Goal: Task Accomplishment & Management: Manage account settings

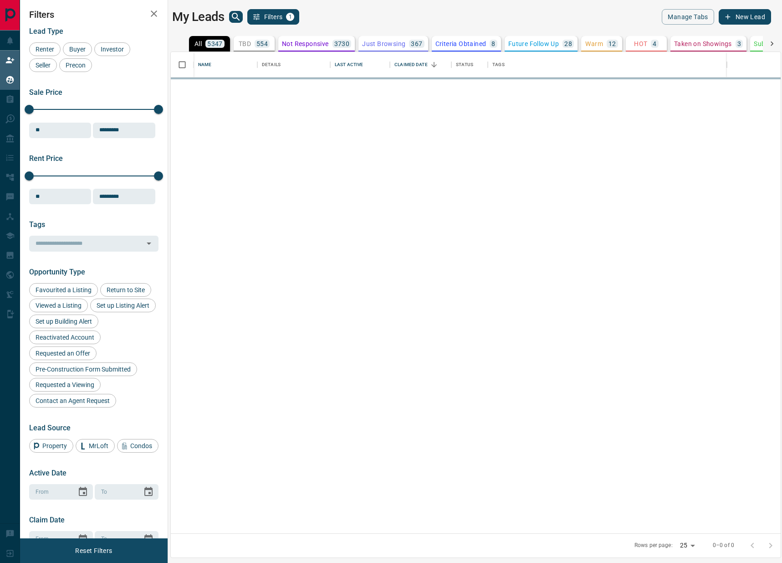
scroll to position [481, 610]
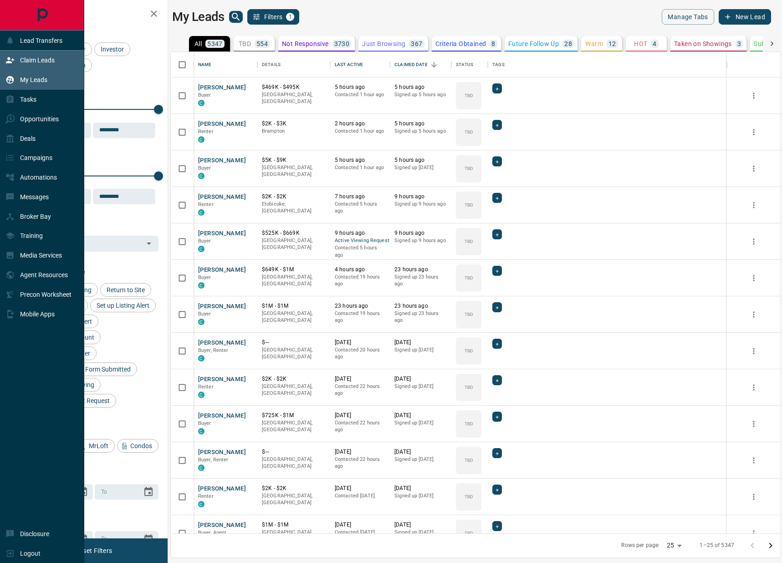
click at [15, 66] on div "Claim Leads" at bounding box center [29, 60] width 49 height 15
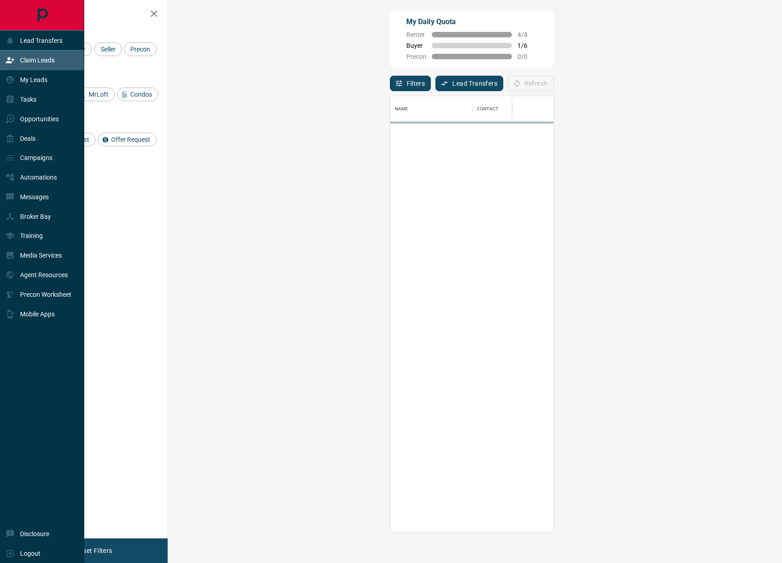
scroll to position [436, 595]
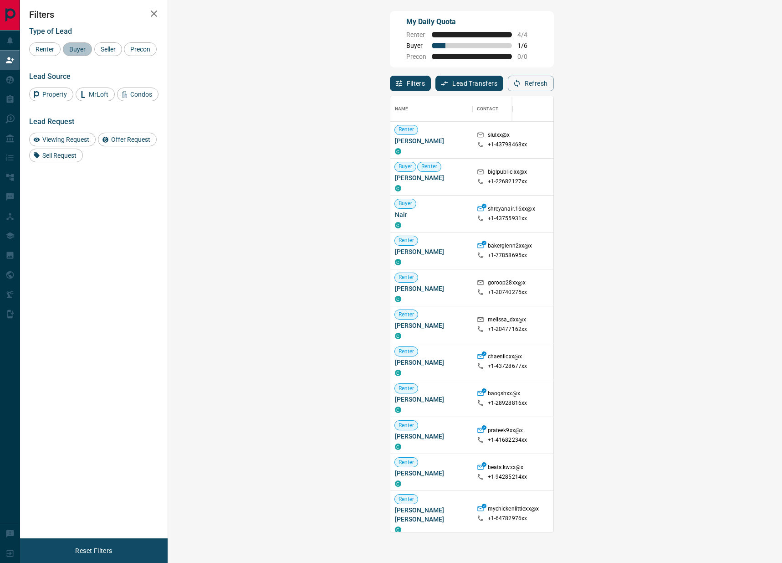
click at [83, 53] on div "Buyer" at bounding box center [77, 49] width 29 height 14
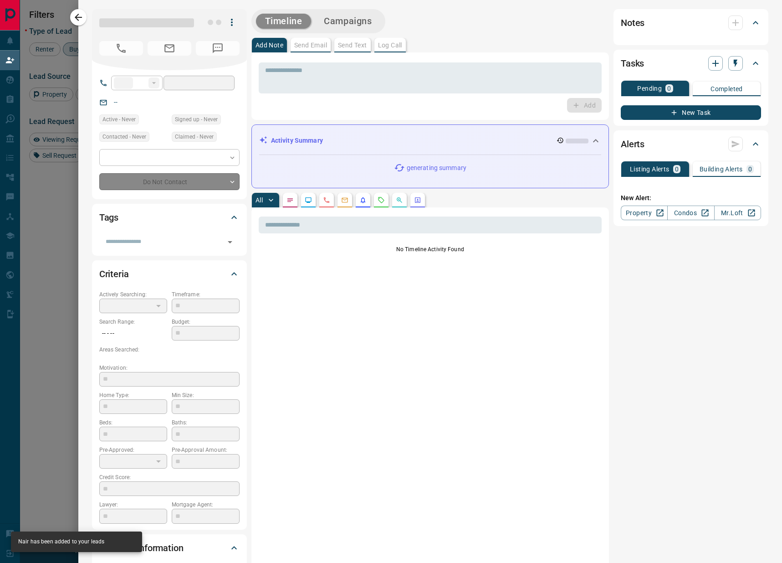
type input "**"
type input "**********"
type input "**"
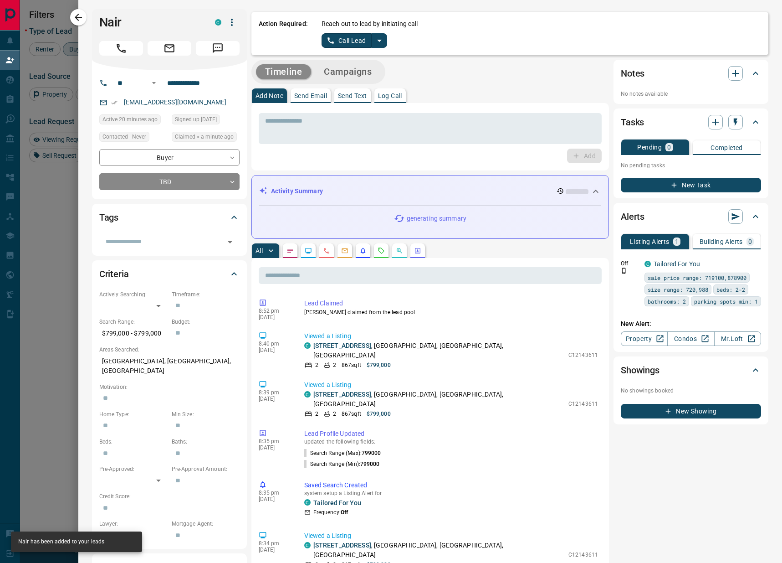
click at [386, 43] on button "split button" at bounding box center [379, 40] width 15 height 15
click at [359, 74] on li "Log Manual Call" at bounding box center [355, 72] width 56 height 14
click at [359, 42] on button "Log Manual Call" at bounding box center [352, 40] width 60 height 15
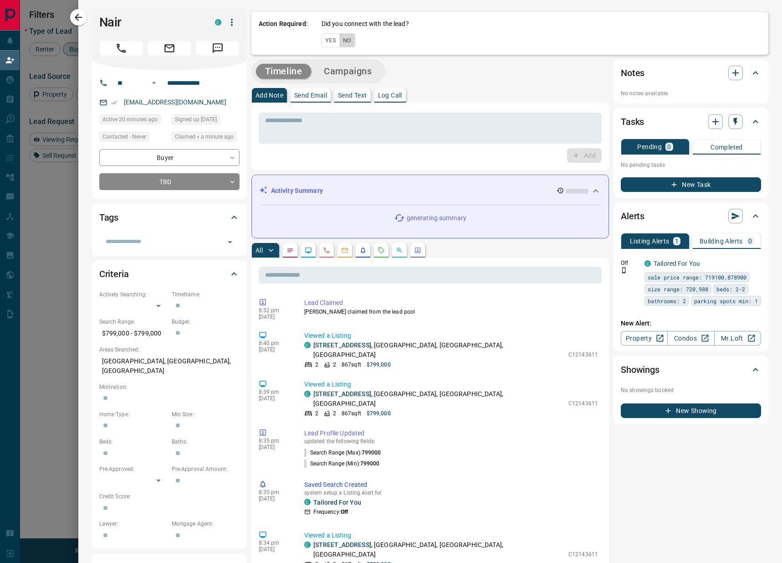
click at [345, 41] on button "No" at bounding box center [347, 40] width 16 height 14
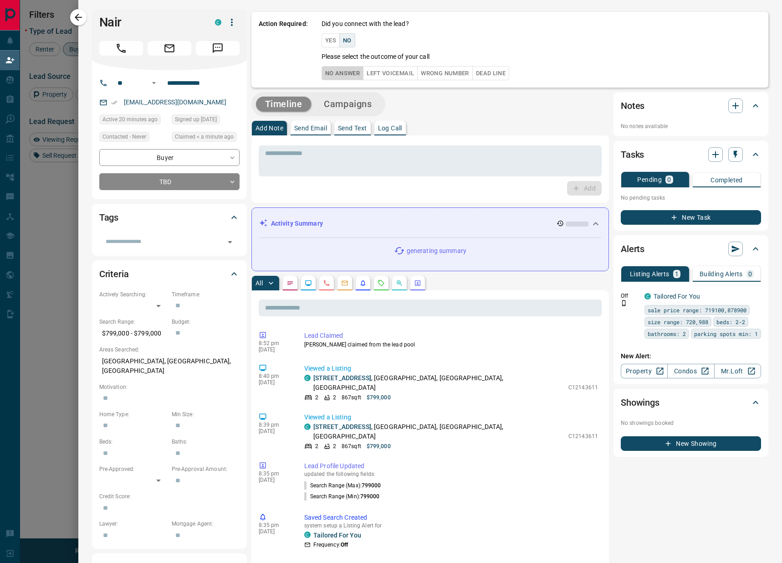
drag, startPoint x: 347, startPoint y: 70, endPoint x: 363, endPoint y: 81, distance: 19.6
click at [347, 70] on button "No Answer" at bounding box center [343, 73] width 42 height 14
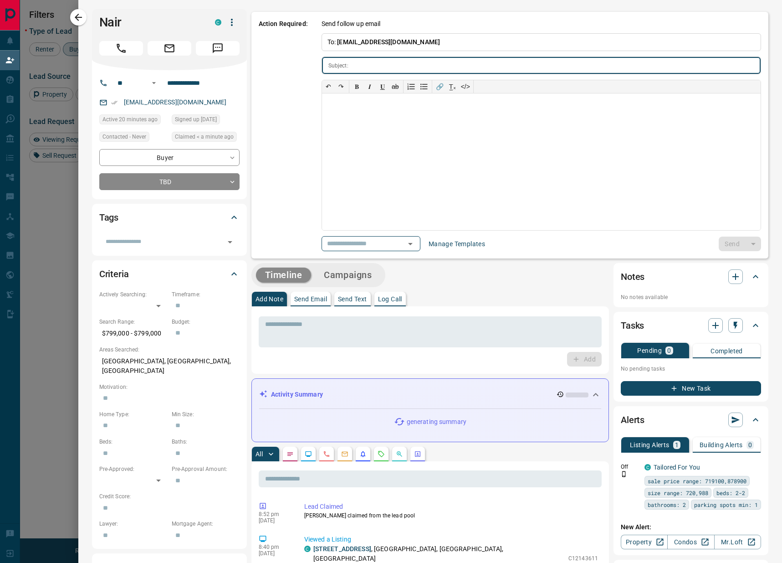
type input "**********"
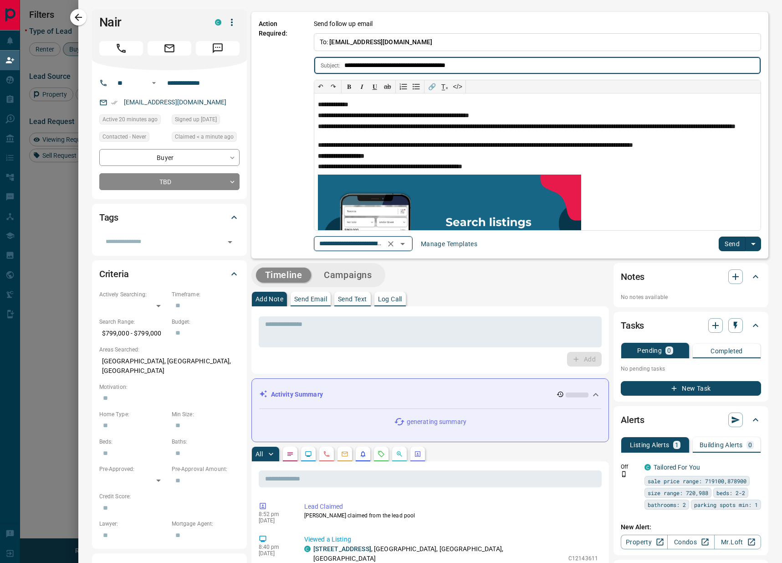
click at [408, 246] on icon "Open" at bounding box center [402, 243] width 11 height 11
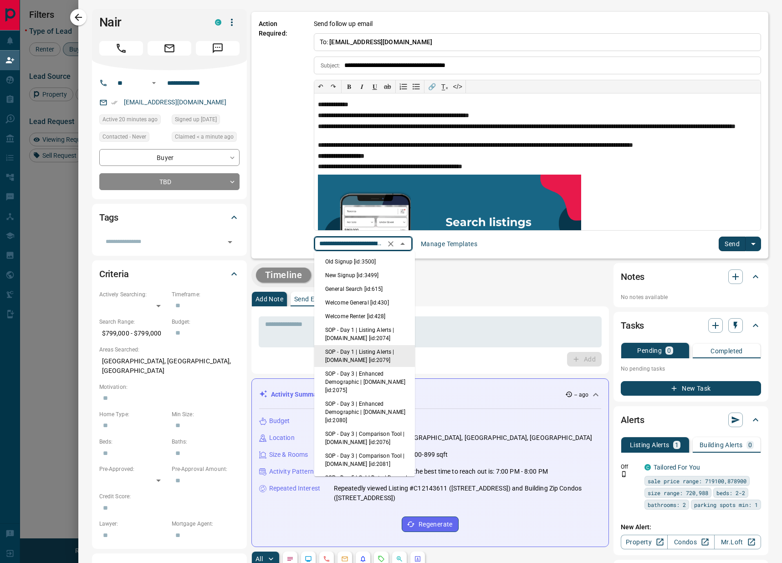
scroll to position [0, 77]
click at [364, 276] on li "New Signup [id:3499]" at bounding box center [364, 275] width 101 height 14
type input "**********"
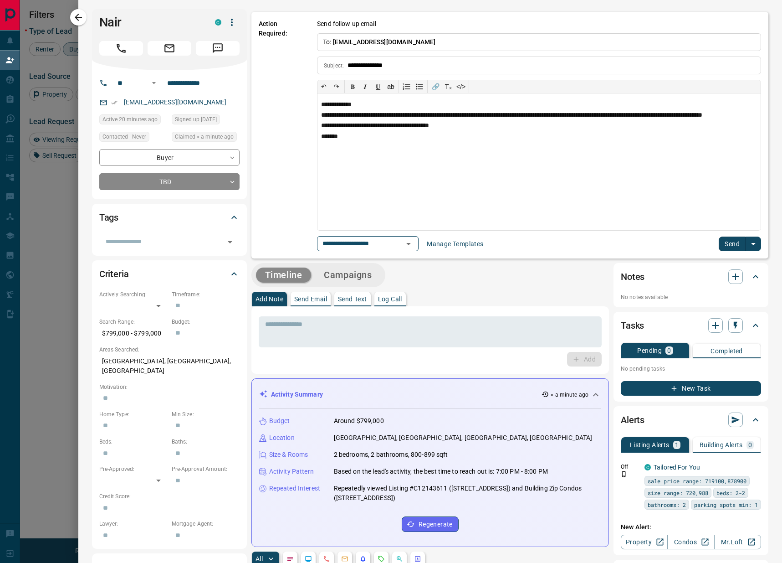
scroll to position [0, 0]
click at [409, 246] on icon "Open" at bounding box center [408, 243] width 11 height 11
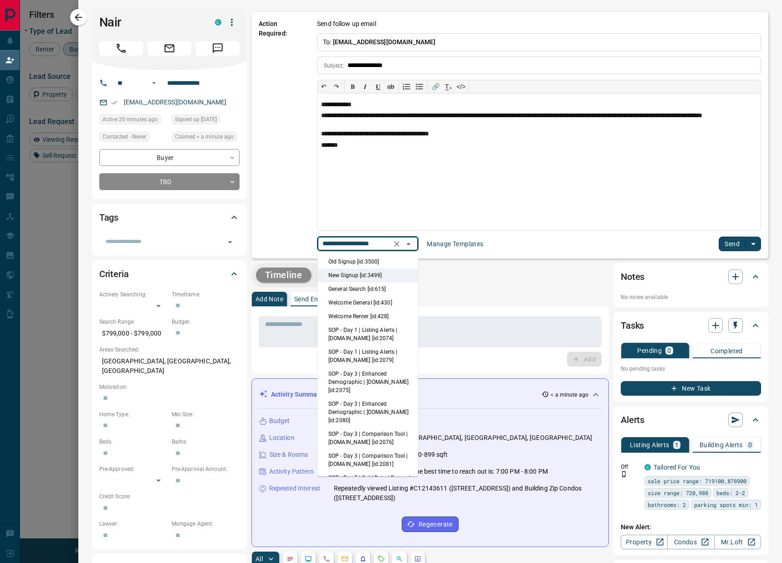
click at [355, 260] on li "Old Signup [id:3500]" at bounding box center [368, 262] width 101 height 14
type input "**********"
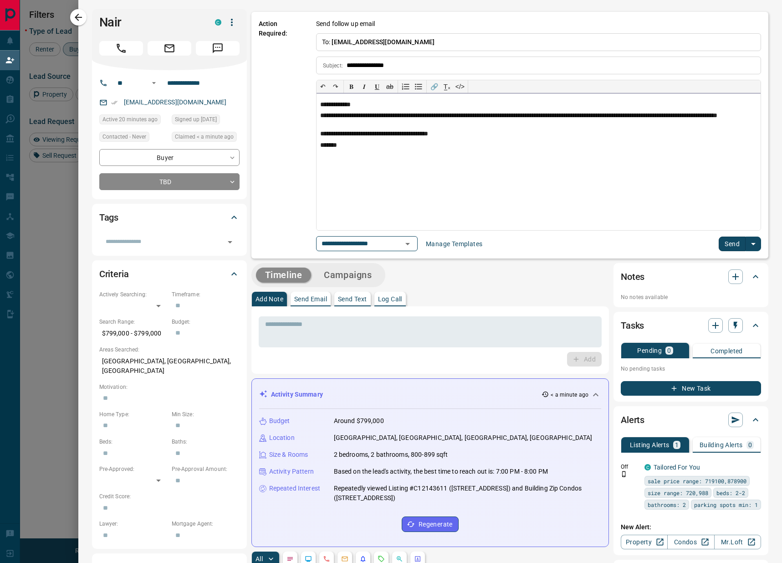
click at [341, 103] on p "**********" at bounding box center [538, 104] width 437 height 7
click at [341, 104] on p "**********" at bounding box center [538, 104] width 437 height 7
click at [738, 246] on button "Send" at bounding box center [732, 243] width 27 height 15
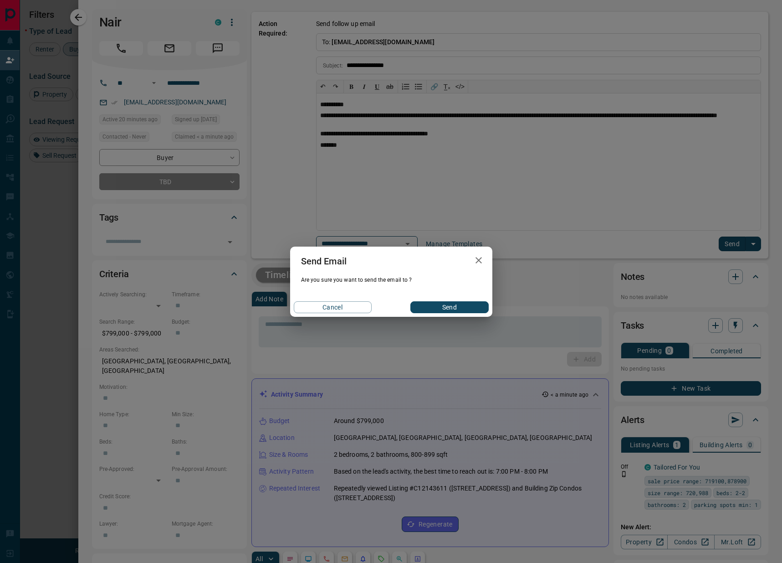
click at [468, 311] on button "Send" at bounding box center [449, 307] width 78 height 12
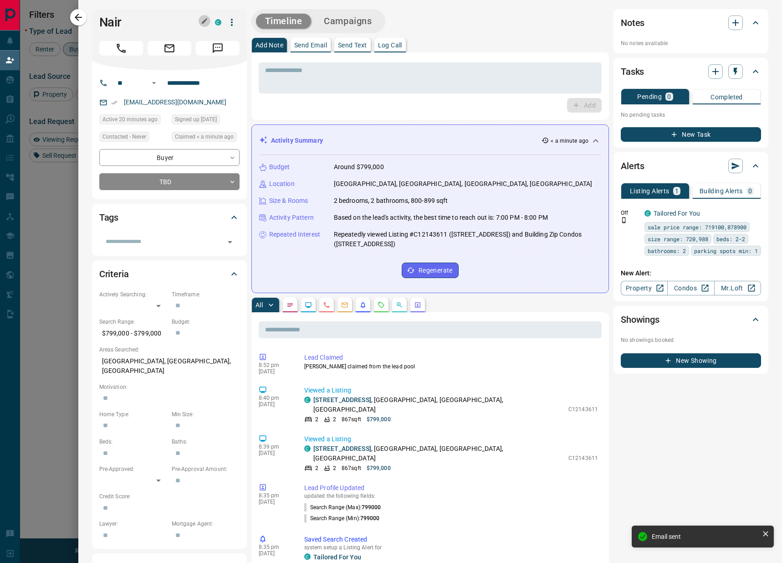
click at [207, 21] on button "button" at bounding box center [205, 21] width 12 height 12
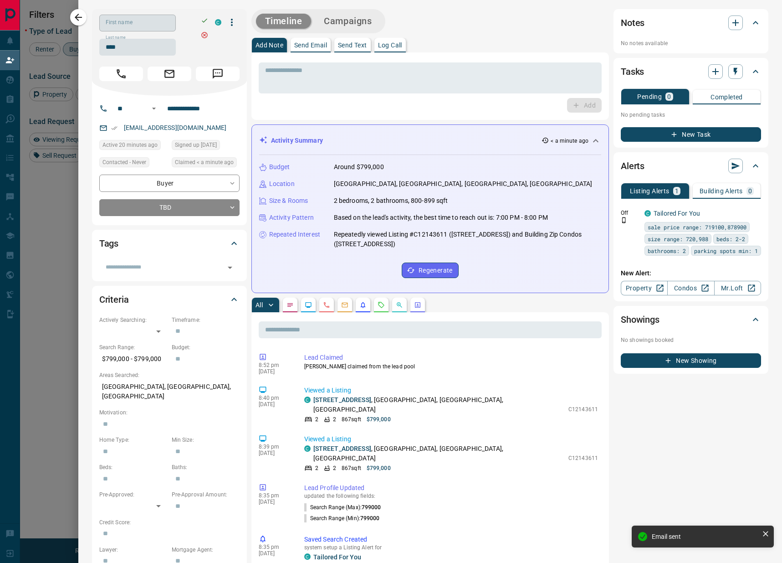
click at [123, 26] on input "First name" at bounding box center [137, 23] width 77 height 17
type input "******"
click at [203, 19] on icon "button" at bounding box center [204, 20] width 7 height 7
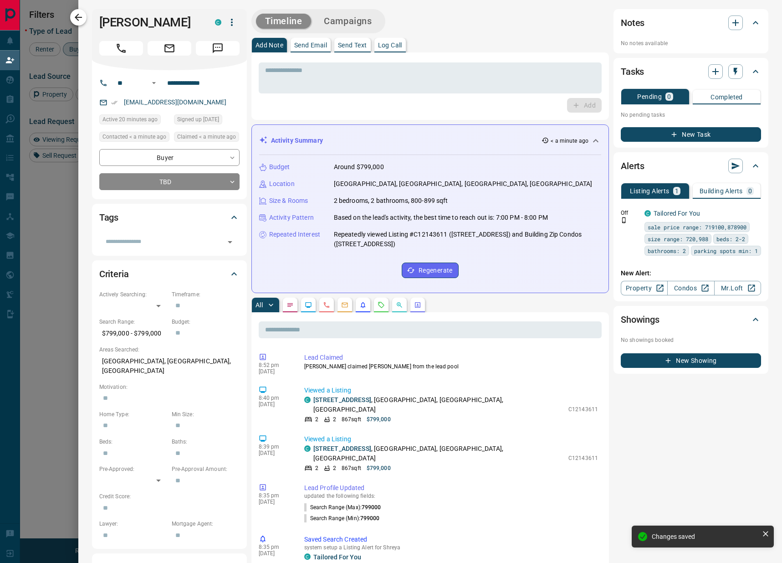
click at [79, 18] on icon "button" at bounding box center [78, 17] width 11 height 11
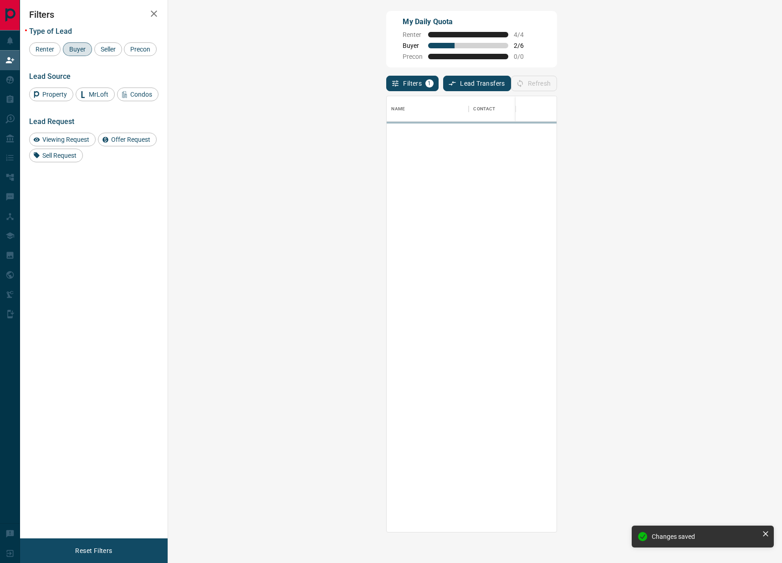
scroll to position [436, 595]
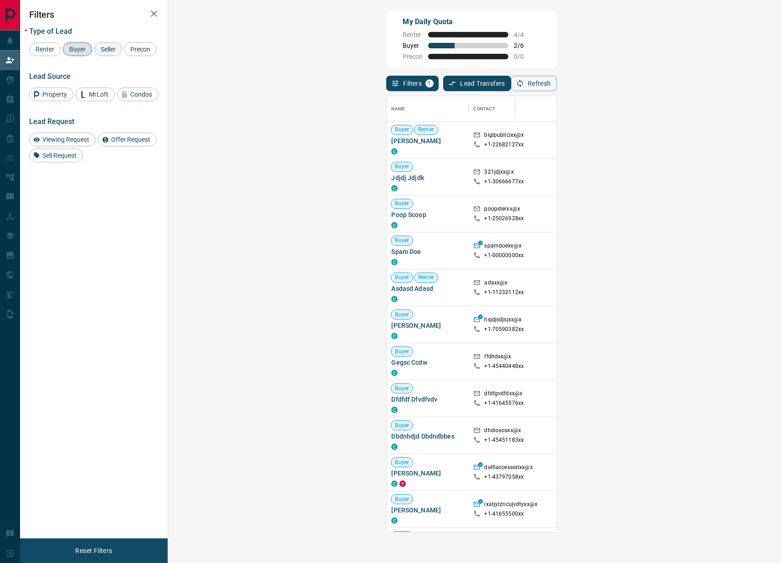
click at [107, 48] on span "Seller" at bounding box center [107, 49] width 21 height 7
click at [79, 48] on span "Buyer" at bounding box center [77, 49] width 23 height 7
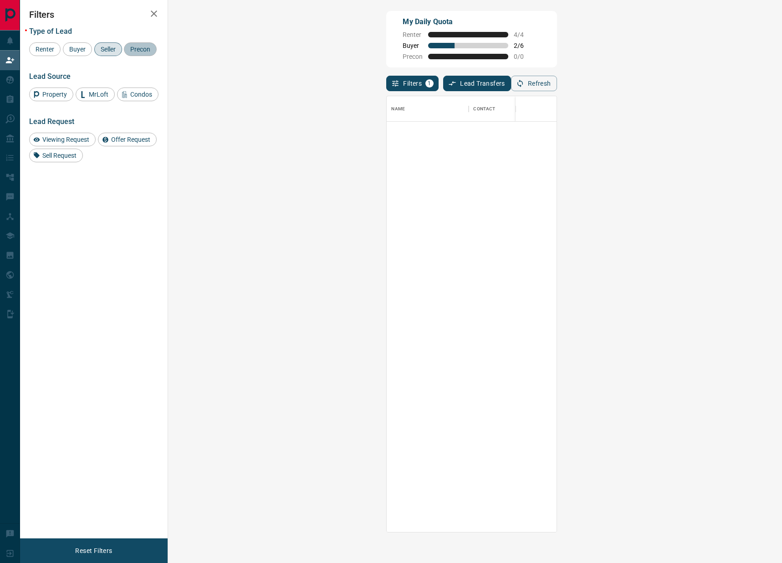
click at [127, 53] on span "Precon" at bounding box center [140, 49] width 26 height 7
click at [117, 49] on span "Seller" at bounding box center [107, 49] width 21 height 7
click at [127, 53] on span "Precon" at bounding box center [140, 49] width 26 height 7
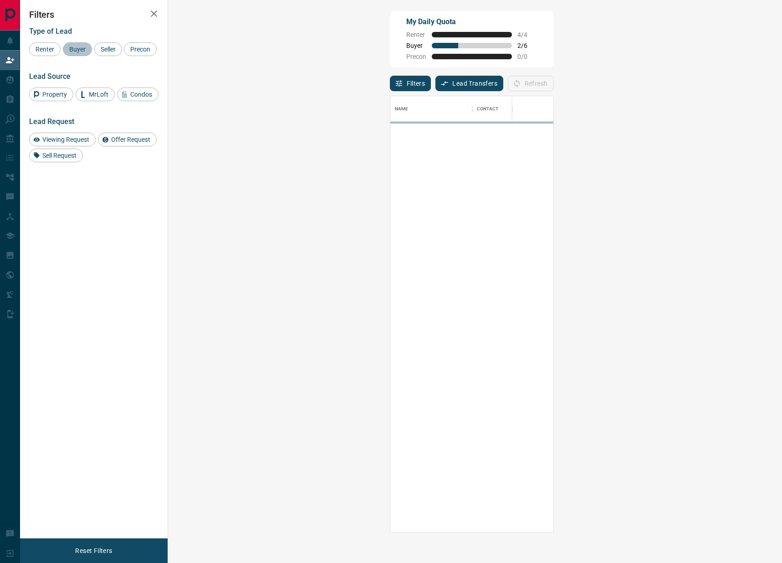
click at [72, 49] on span "Buyer" at bounding box center [77, 49] width 23 height 7
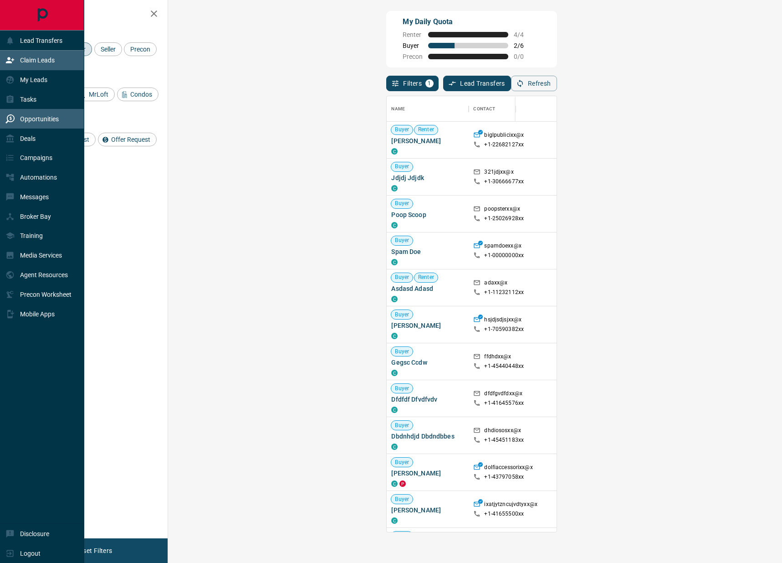
click at [18, 119] on div "Opportunities" at bounding box center [31, 118] width 53 height 15
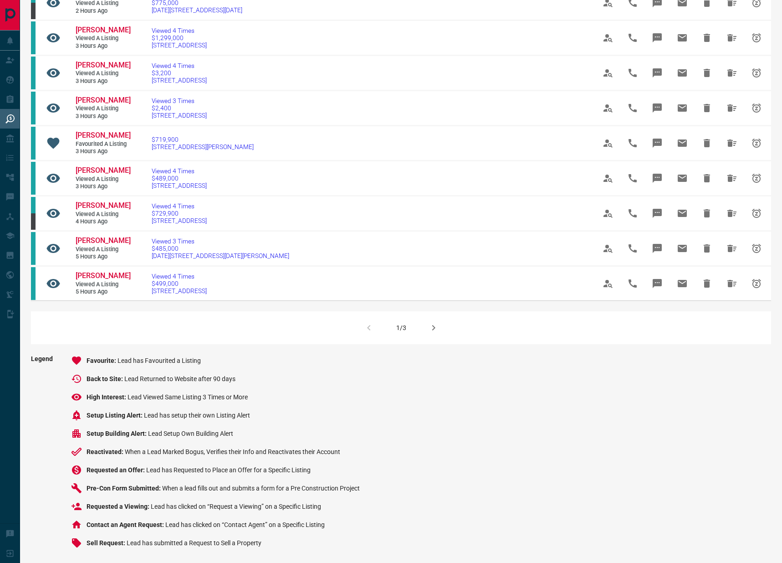
scroll to position [468, 0]
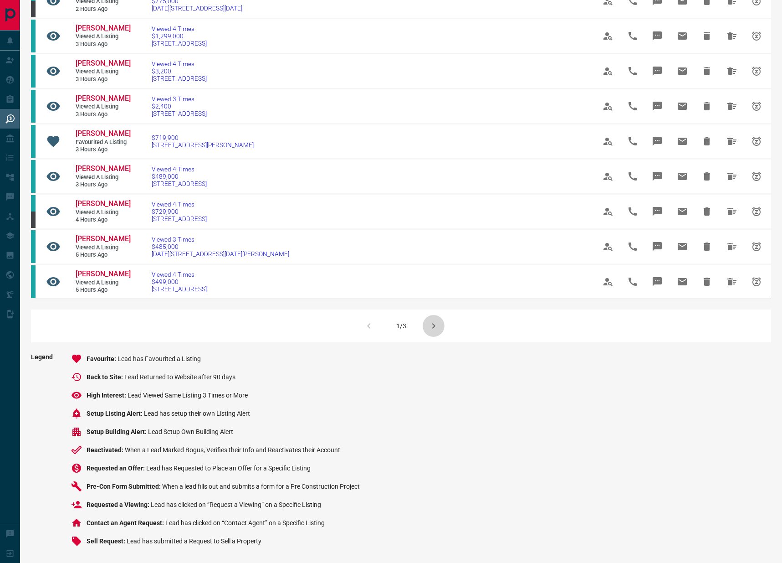
drag, startPoint x: 434, startPoint y: 335, endPoint x: 434, endPoint y: 328, distance: 7.3
click at [434, 334] on button "button" at bounding box center [434, 326] width 22 height 22
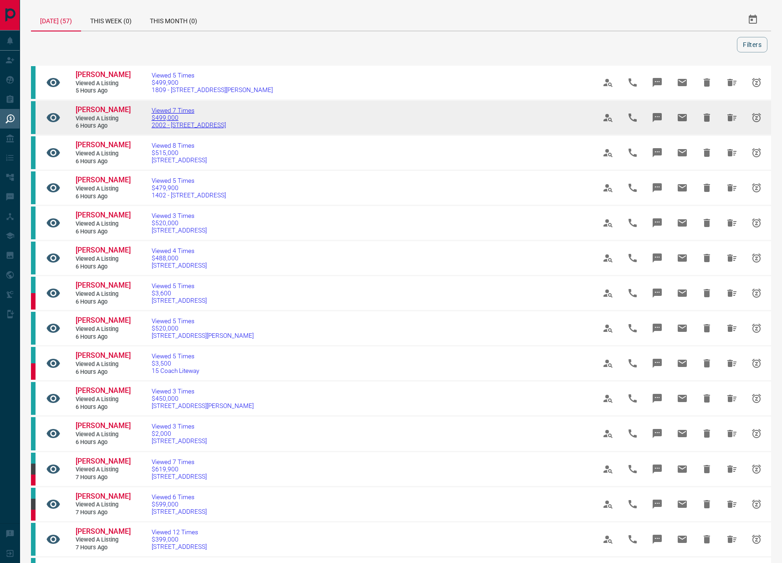
scroll to position [0, 0]
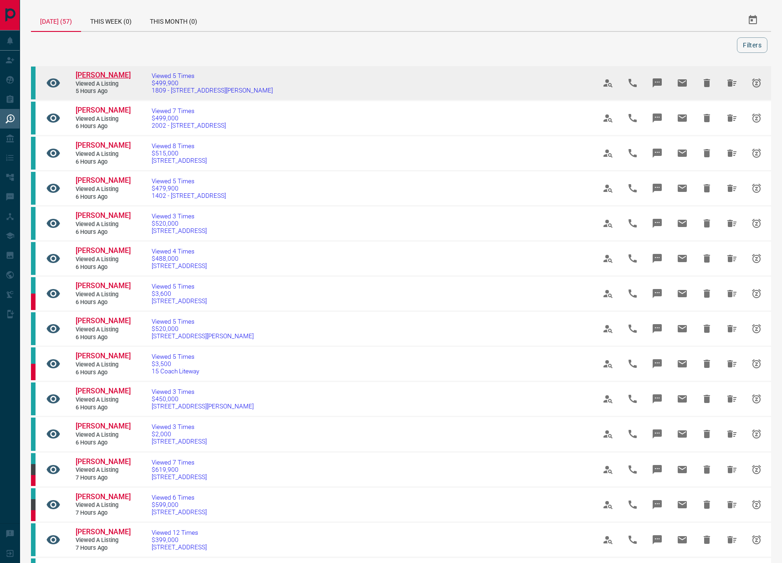
click at [84, 74] on span "[PERSON_NAME]" at bounding box center [103, 75] width 55 height 9
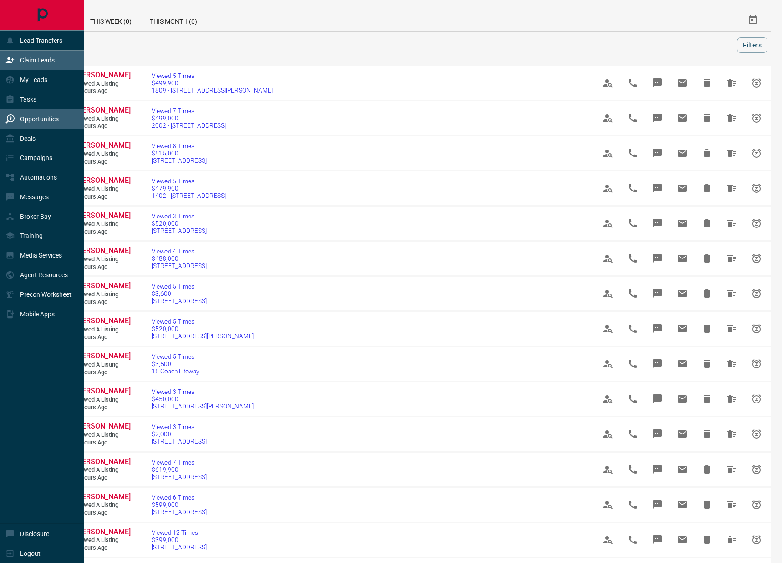
click at [14, 62] on icon at bounding box center [9, 60] width 9 height 9
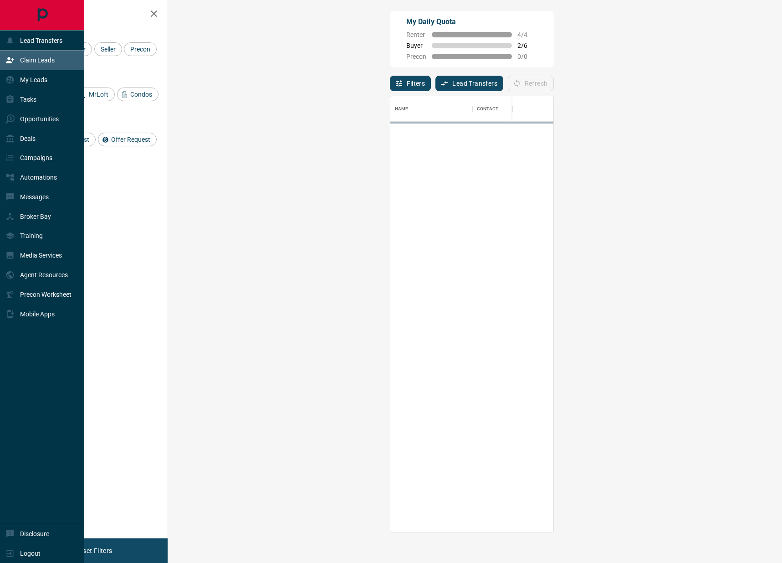
scroll to position [436, 595]
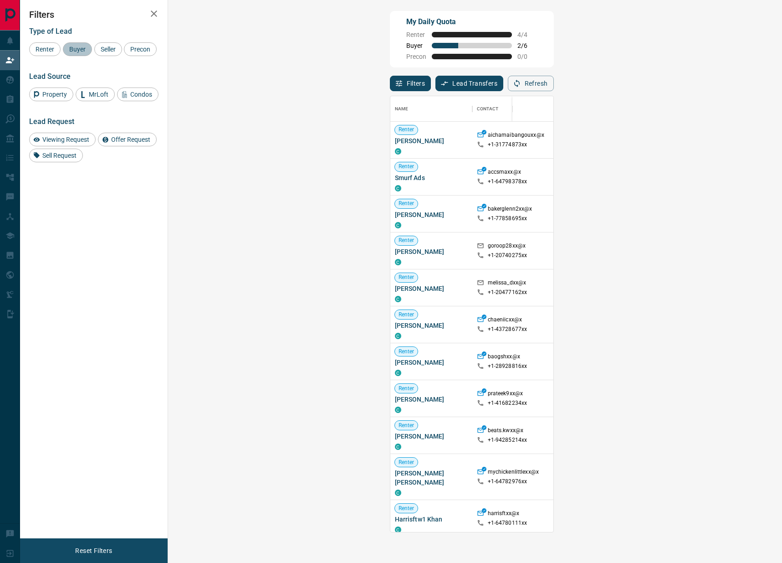
click at [75, 46] on span "Buyer" at bounding box center [77, 49] width 23 height 7
